Goal: Navigation & Orientation: Find specific page/section

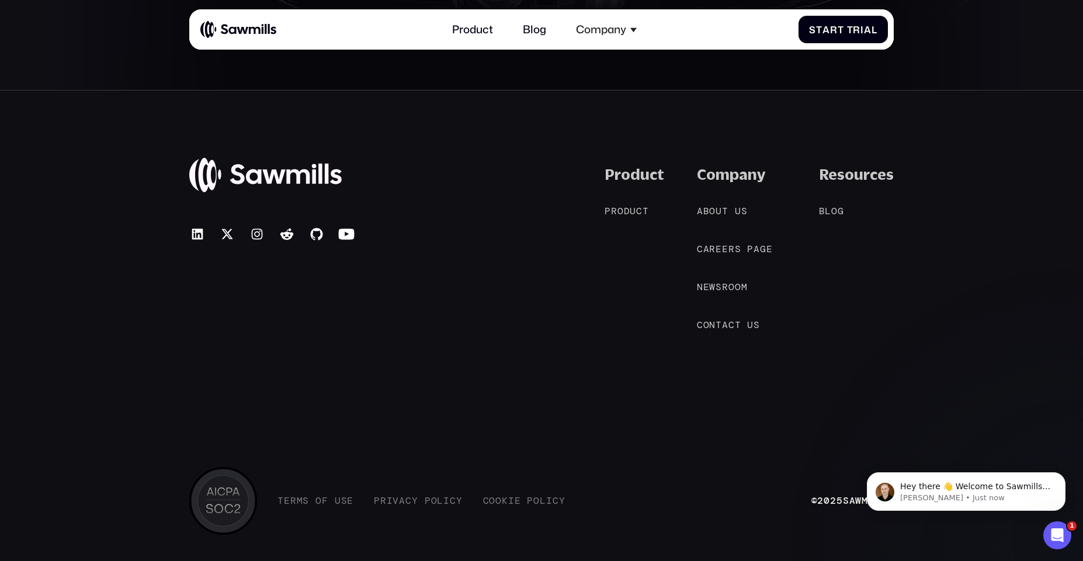
scroll to position [6156, 0]
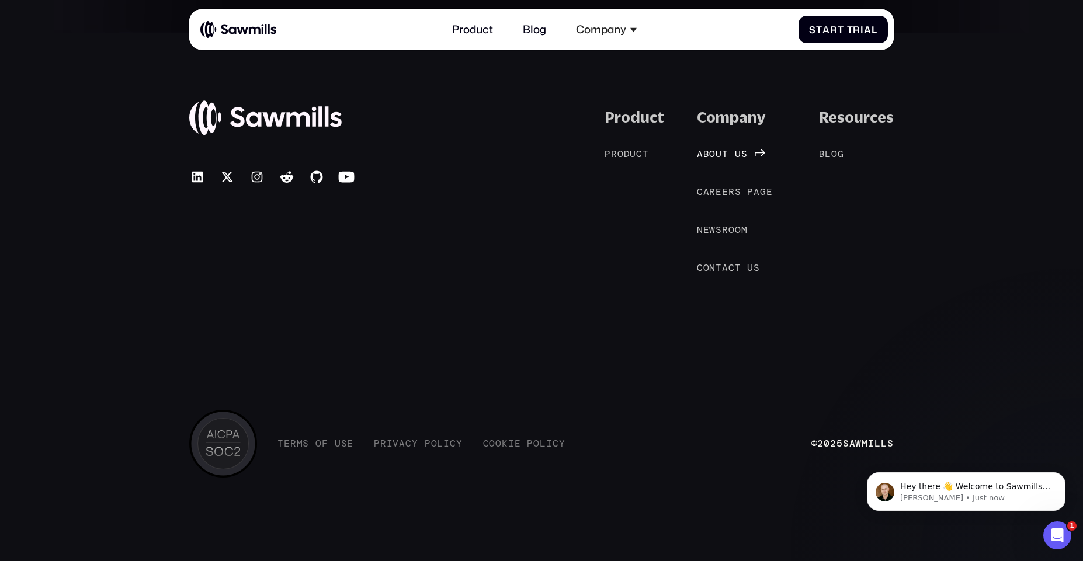
click at [722, 152] on span "u" at bounding box center [719, 153] width 6 height 11
